Goal: Navigation & Orientation: Find specific page/section

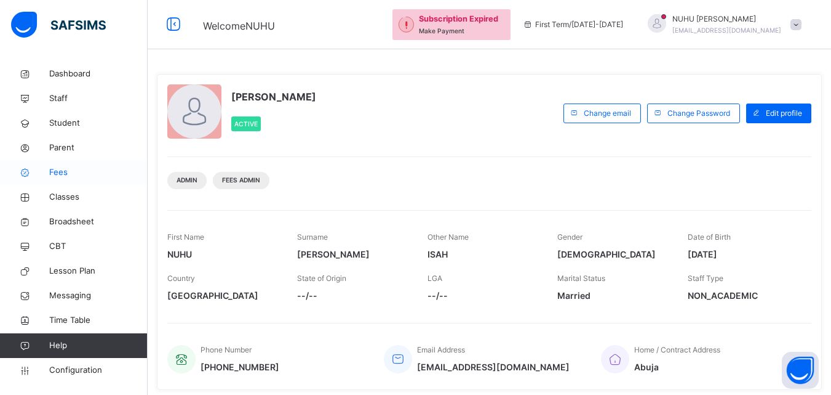
click at [62, 176] on span "Fees" at bounding box center [98, 172] width 98 height 12
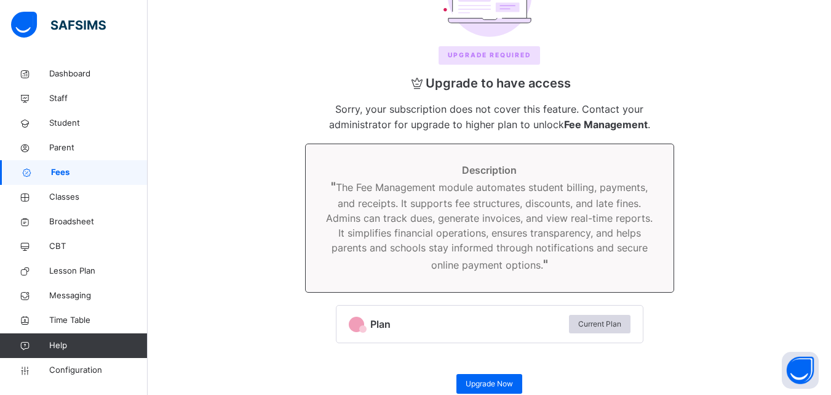
scroll to position [164, 0]
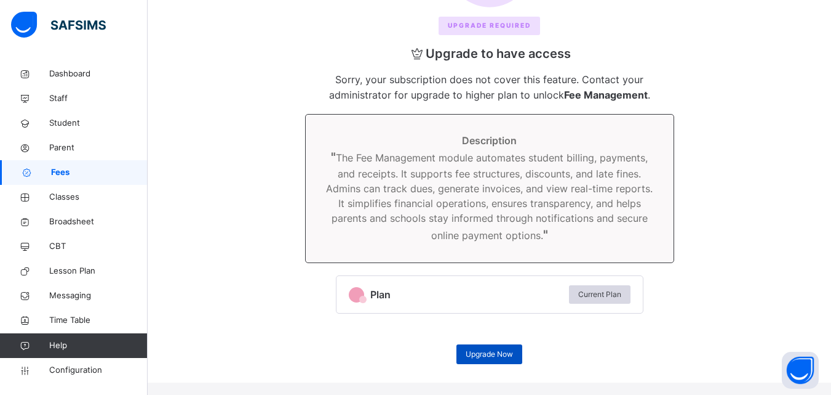
click at [475, 354] on span "Upgrade Now" at bounding box center [489, 353] width 47 height 11
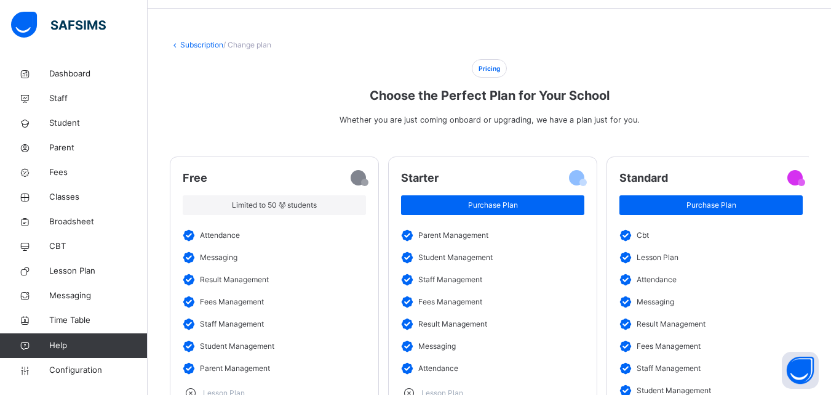
scroll to position [62, 0]
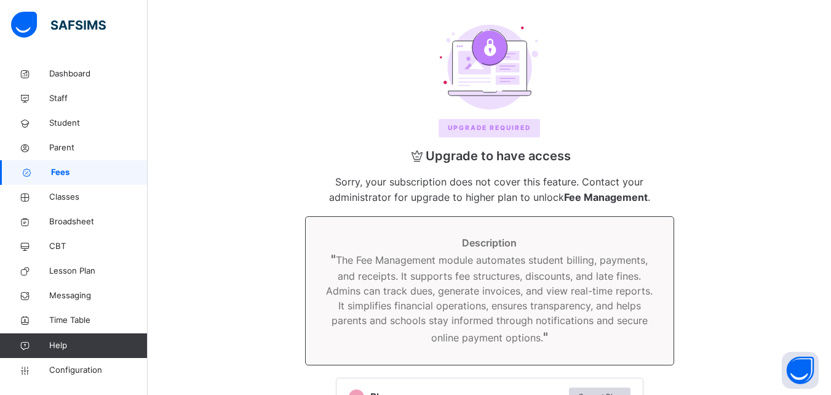
scroll to position [164, 0]
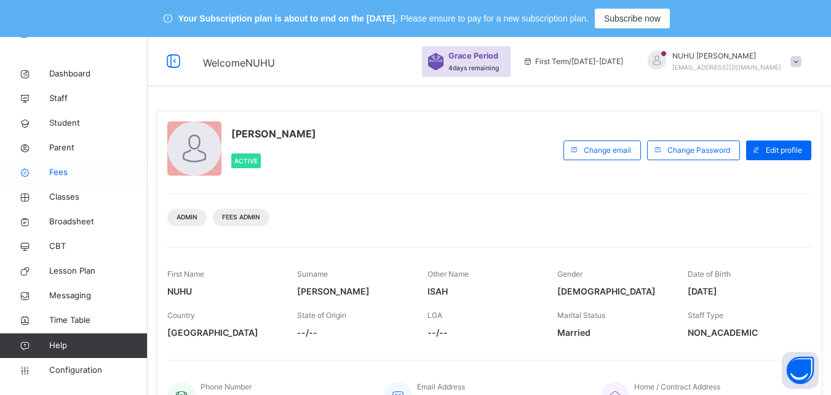
click at [62, 167] on span "Fees" at bounding box center [98, 172] width 98 height 12
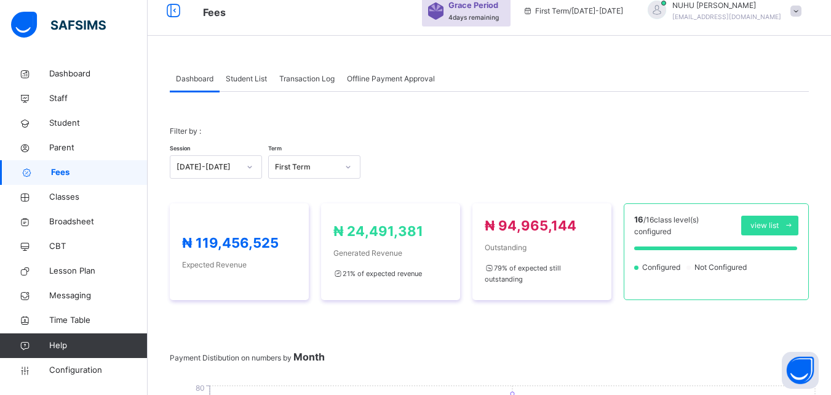
scroll to position [62, 0]
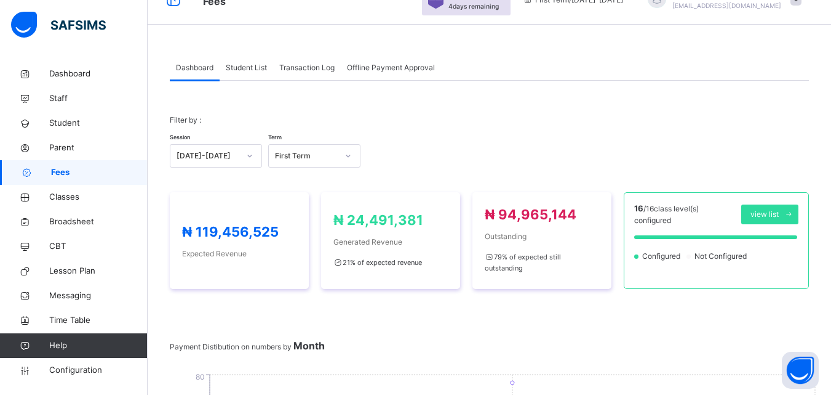
click at [248, 127] on span at bounding box center [489, 129] width 639 height 6
click at [254, 130] on span at bounding box center [489, 129] width 639 height 6
click at [247, 129] on span at bounding box center [489, 129] width 639 height 6
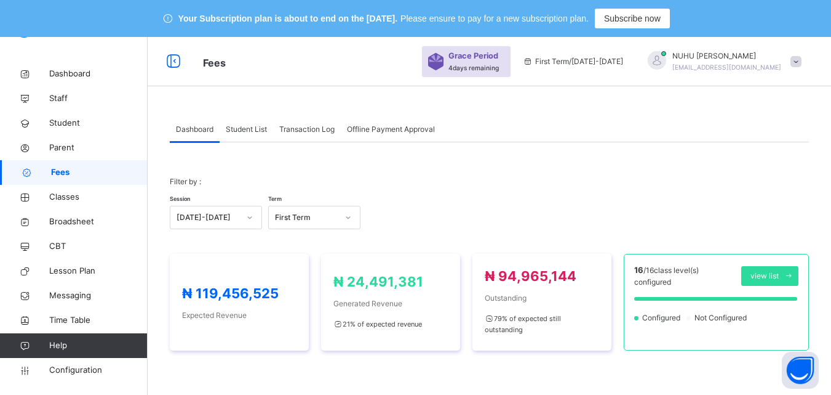
click at [250, 127] on span "Student List" at bounding box center [246, 129] width 41 height 11
